Goal: Find specific page/section: Find specific page/section

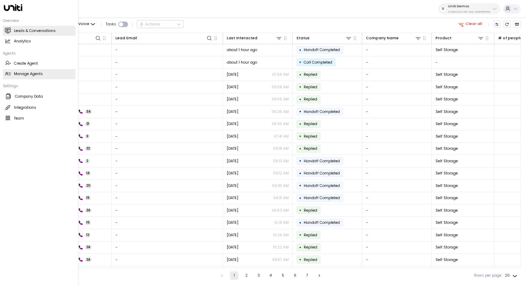
click at [19, 73] on h2 "Manage Agents" at bounding box center [28, 74] width 29 height 6
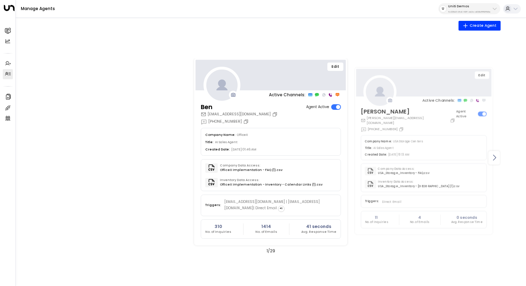
click at [499, 156] on div at bounding box center [493, 158] width 11 height 14
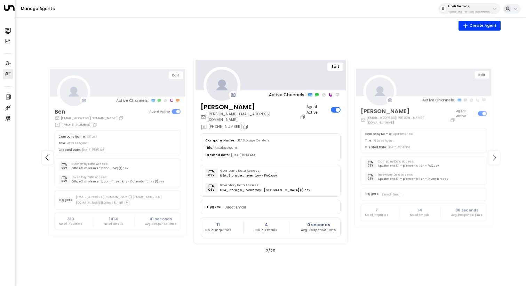
click at [499, 156] on div at bounding box center [493, 158] width 11 height 14
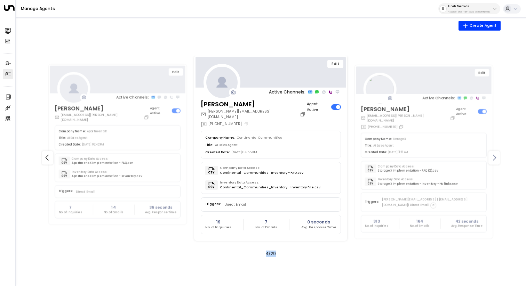
click at [499, 156] on div at bounding box center [493, 158] width 11 height 14
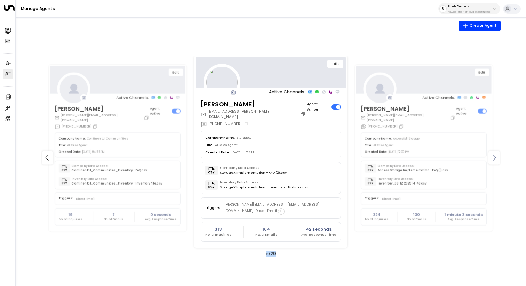
click at [499, 156] on div at bounding box center [493, 158] width 11 height 14
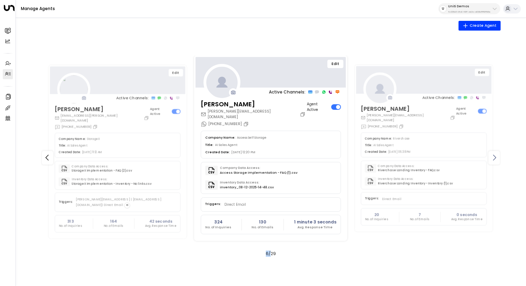
click at [499, 156] on div at bounding box center [493, 158] width 11 height 14
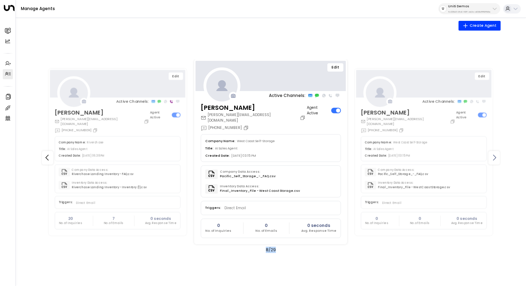
click at [499, 156] on div at bounding box center [493, 158] width 11 height 14
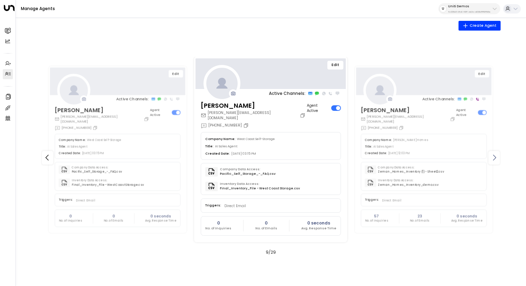
click at [499, 156] on div at bounding box center [493, 158] width 11 height 14
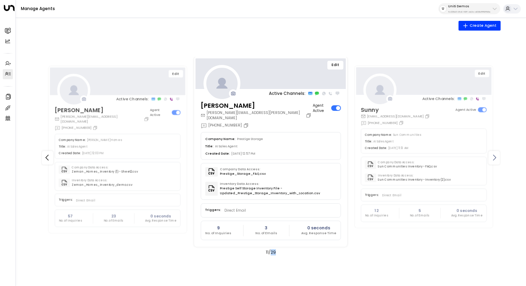
click at [499, 156] on div at bounding box center [493, 158] width 11 height 14
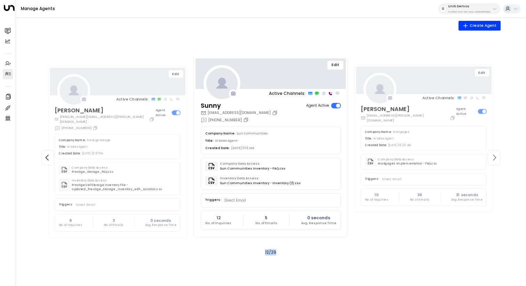
click at [499, 156] on div at bounding box center [493, 158] width 11 height 14
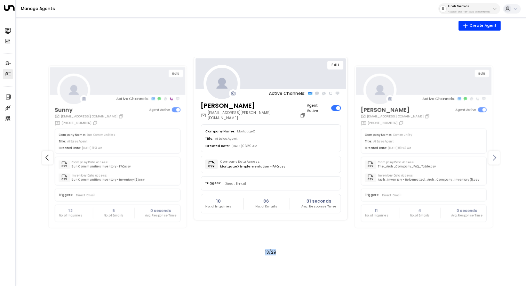
click at [499, 156] on div at bounding box center [493, 158] width 11 height 14
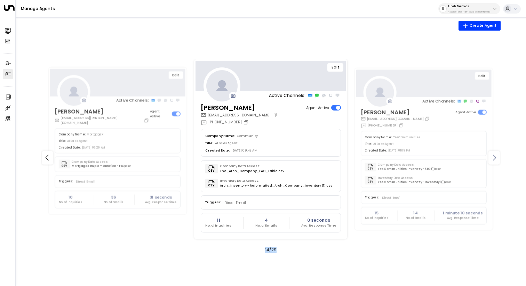
click at [499, 156] on div at bounding box center [493, 158] width 11 height 14
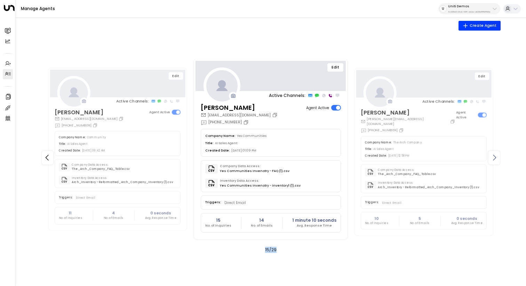
click at [499, 156] on div at bounding box center [493, 158] width 11 height 14
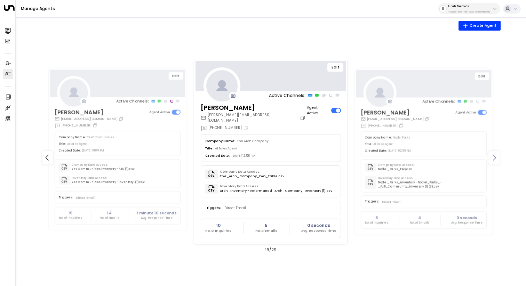
click at [499, 156] on div at bounding box center [493, 158] width 11 height 14
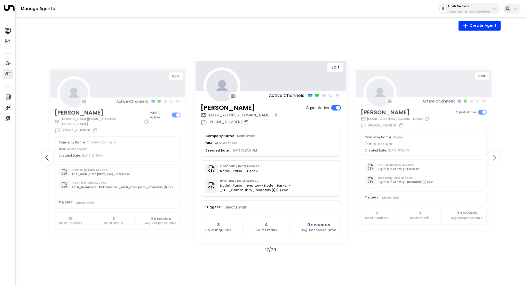
click at [499, 156] on div at bounding box center [493, 158] width 11 height 14
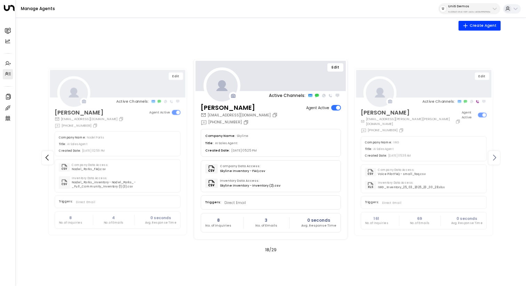
click at [499, 156] on div at bounding box center [493, 158] width 11 height 14
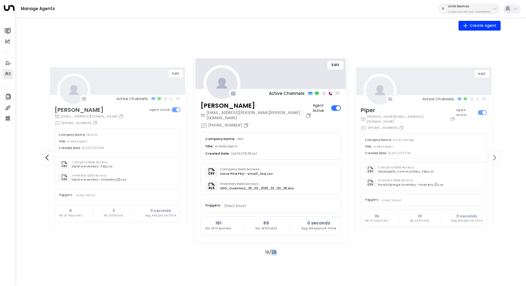
click at [499, 156] on div at bounding box center [493, 158] width 11 height 14
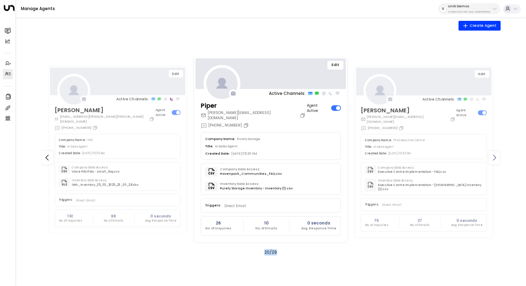
click at [499, 156] on div at bounding box center [493, 158] width 11 height 14
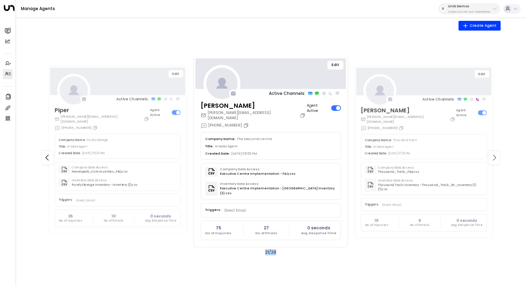
click at [499, 156] on div at bounding box center [493, 158] width 11 height 14
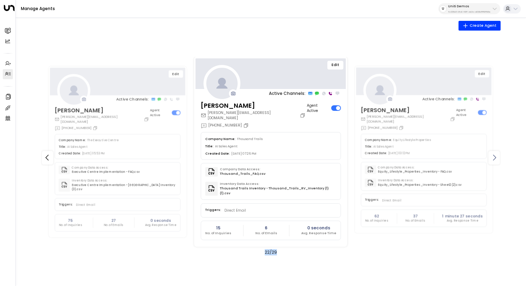
click at [499, 156] on div at bounding box center [493, 158] width 11 height 14
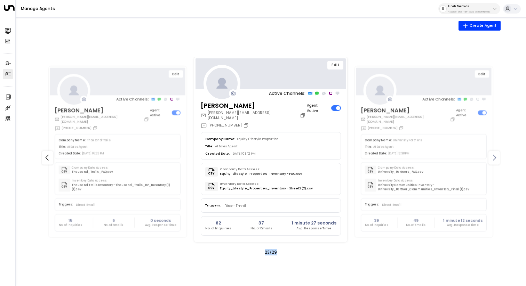
click at [499, 156] on div at bounding box center [493, 158] width 11 height 14
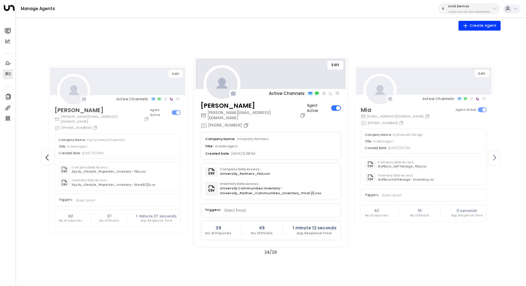
click at [499, 156] on div at bounding box center [493, 158] width 11 height 14
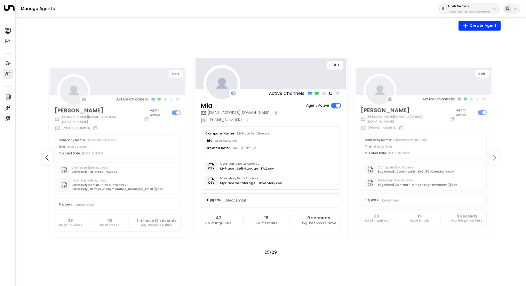
click at [499, 156] on div at bounding box center [493, 158] width 11 height 14
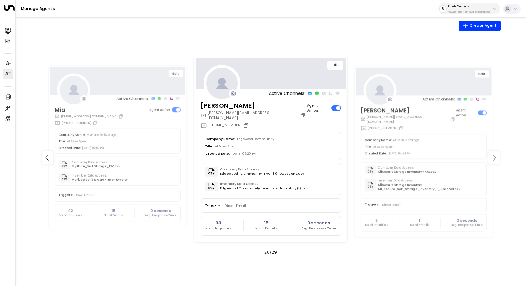
click at [499, 156] on div at bounding box center [493, 158] width 11 height 14
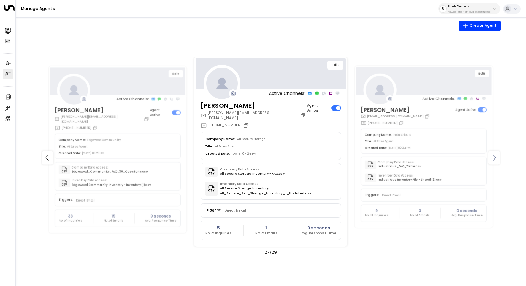
click at [499, 156] on div at bounding box center [493, 158] width 11 height 14
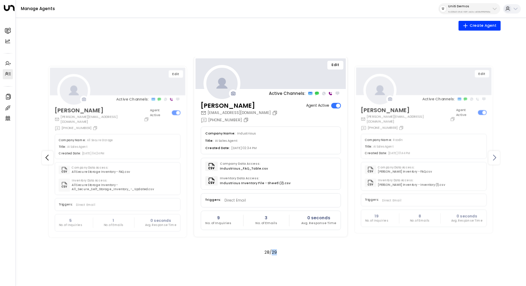
click at [499, 156] on div at bounding box center [493, 158] width 11 height 14
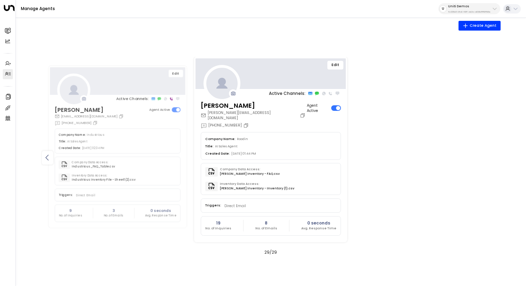
click at [47, 153] on div at bounding box center [47, 158] width 11 height 14
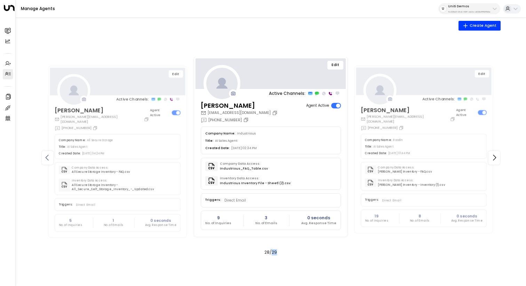
click at [47, 153] on div at bounding box center [47, 158] width 11 height 14
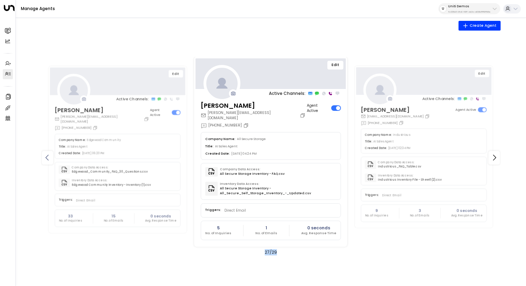
click at [47, 153] on div at bounding box center [47, 158] width 11 height 14
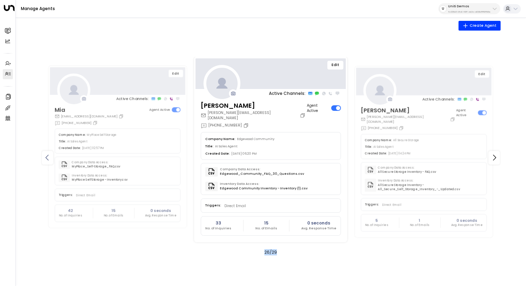
click at [47, 153] on div at bounding box center [47, 158] width 11 height 14
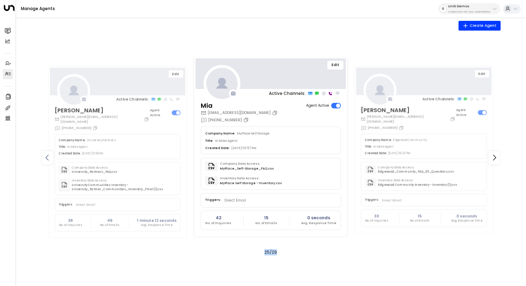
click at [47, 153] on div at bounding box center [47, 158] width 11 height 14
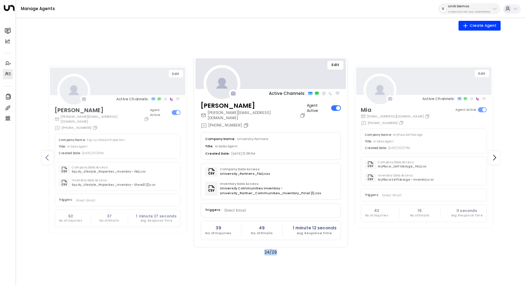
click at [47, 153] on div at bounding box center [47, 158] width 11 height 14
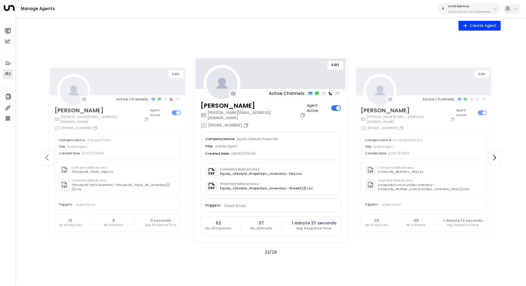
click at [47, 153] on div at bounding box center [47, 158] width 11 height 14
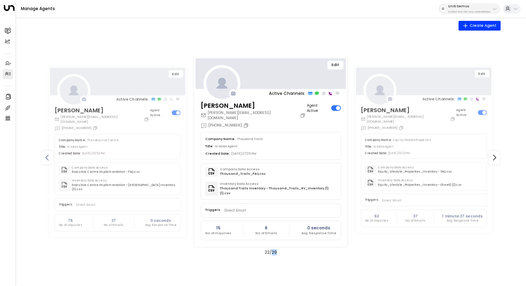
click at [47, 153] on div at bounding box center [47, 158] width 11 height 14
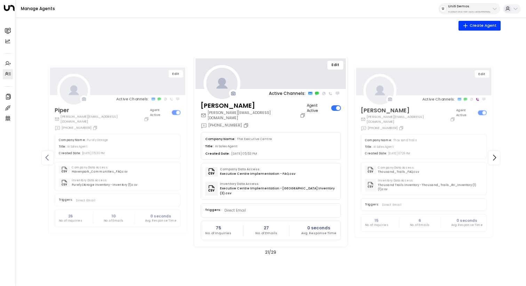
click at [47, 153] on div at bounding box center [47, 158] width 11 height 14
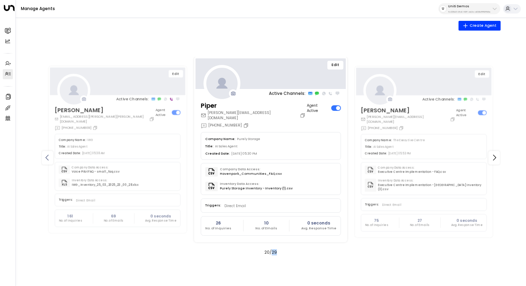
click at [47, 153] on div at bounding box center [47, 158] width 11 height 14
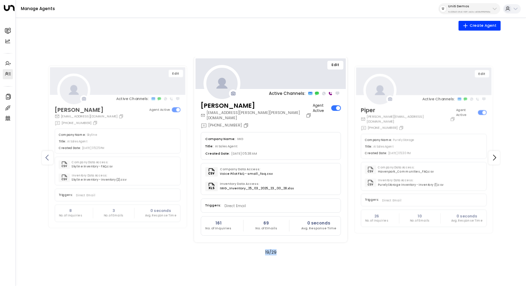
click at [47, 153] on div at bounding box center [47, 158] width 11 height 14
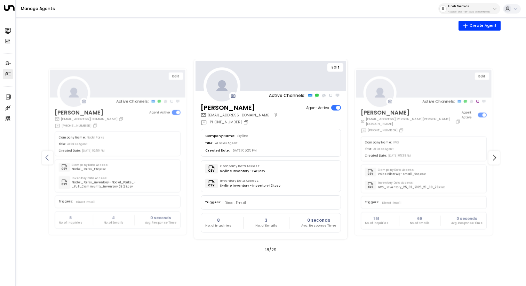
click at [47, 153] on div at bounding box center [47, 158] width 11 height 14
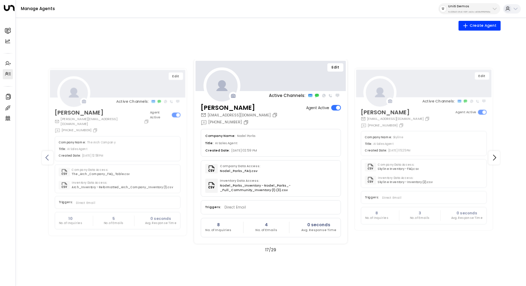
click at [47, 153] on div at bounding box center [47, 158] width 11 height 14
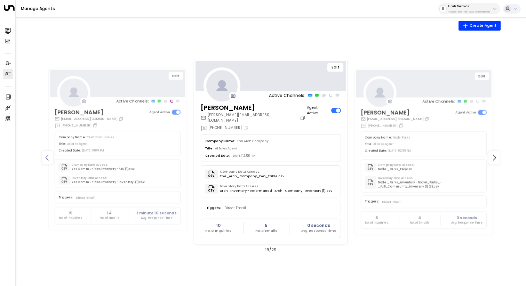
click at [47, 153] on div at bounding box center [47, 158] width 11 height 14
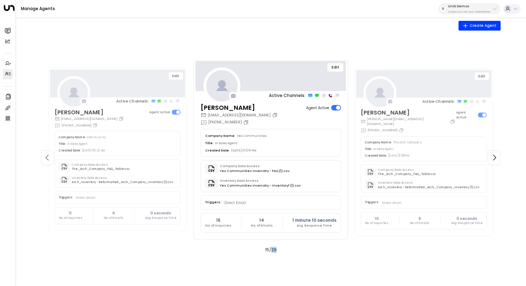
click at [47, 153] on div at bounding box center [47, 158] width 11 height 14
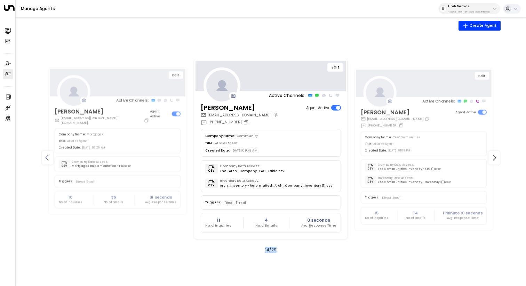
click at [47, 153] on div at bounding box center [47, 158] width 11 height 14
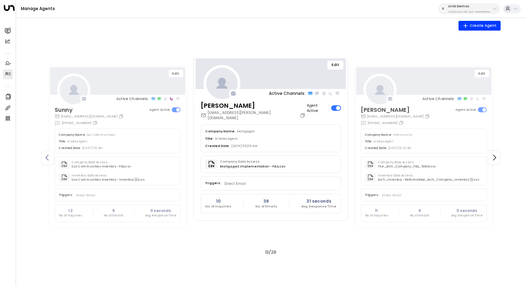
click at [47, 153] on div at bounding box center [47, 158] width 11 height 14
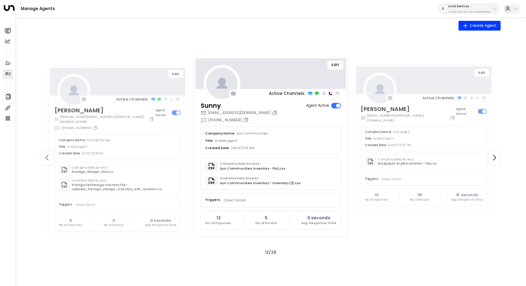
click at [47, 153] on div at bounding box center [47, 158] width 11 height 14
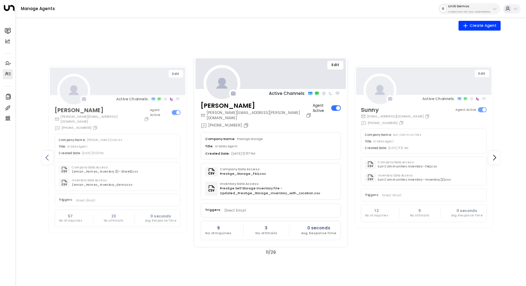
click at [47, 153] on div at bounding box center [47, 158] width 11 height 14
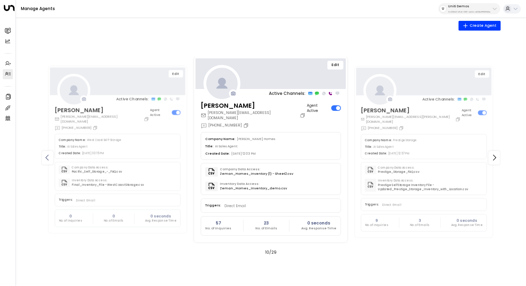
click at [47, 153] on div at bounding box center [47, 158] width 11 height 14
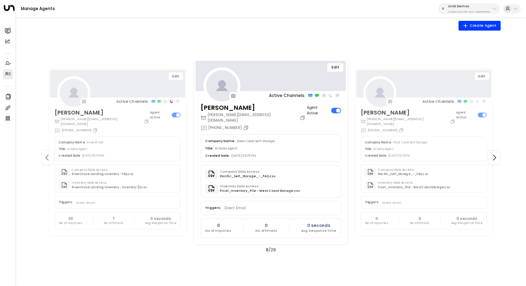
click at [47, 153] on div at bounding box center [47, 158] width 11 height 14
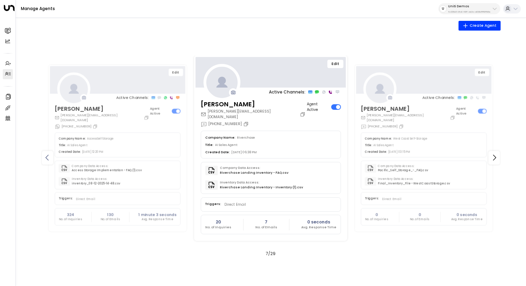
click at [47, 153] on div at bounding box center [47, 158] width 11 height 14
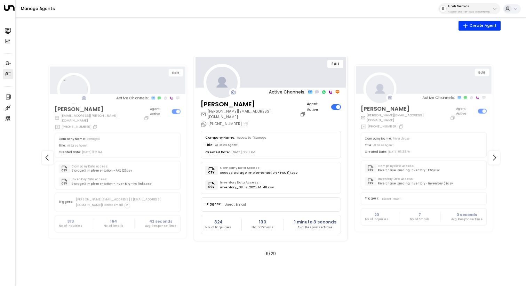
click at [334, 66] on button "Edit" at bounding box center [335, 64] width 16 height 8
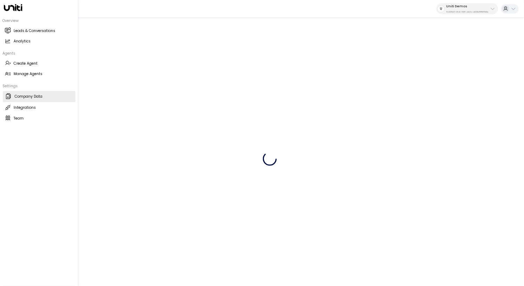
click at [28, 96] on h2 "Company Data" at bounding box center [29, 97] width 28 height 6
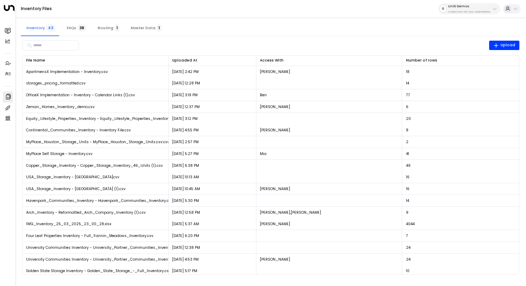
click at [150, 27] on span "Master Data 1" at bounding box center [146, 28] width 31 height 5
